Goal: Navigation & Orientation: Go to known website

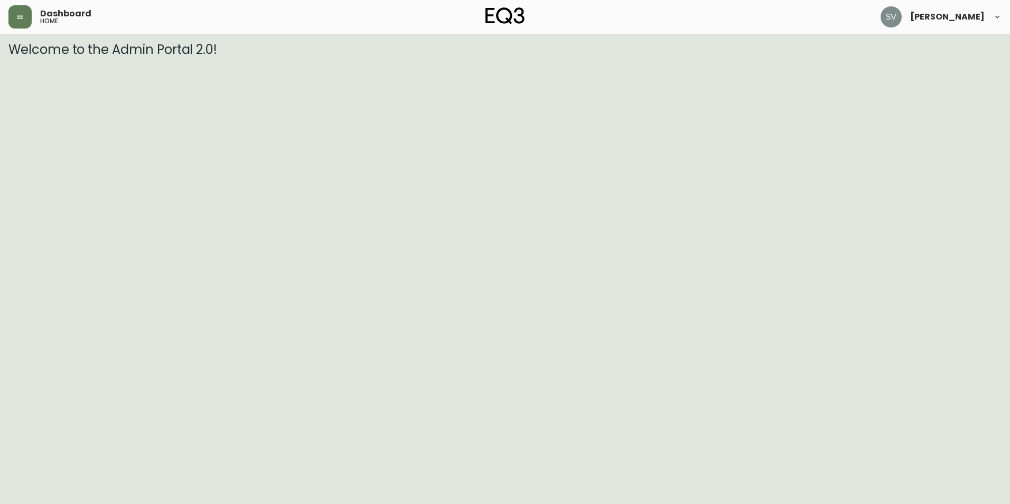
click at [226, 7] on div "Dashboard home" at bounding box center [173, 16] width 331 height 23
click at [926, 57] on html "Dashboard home [PERSON_NAME] Welcome to the Admin Portal 2.0!" at bounding box center [505, 28] width 1010 height 57
click at [609, 57] on html "Dashboard home [PERSON_NAME] Welcome to the Admin Portal 2.0!" at bounding box center [505, 28] width 1010 height 57
click at [783, 57] on html "Dashboard home [PERSON_NAME] Welcome to the Admin Portal 2.0!" at bounding box center [505, 28] width 1010 height 57
